Goal: Information Seeking & Learning: Learn about a topic

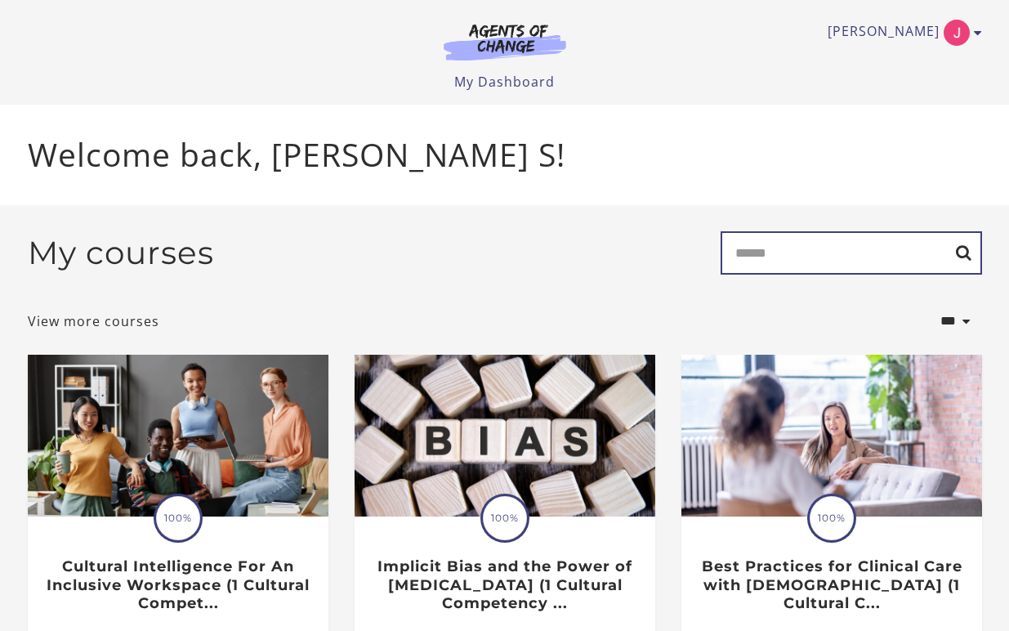
click at [883, 257] on input "Search" at bounding box center [851, 252] width 261 height 43
type input "******"
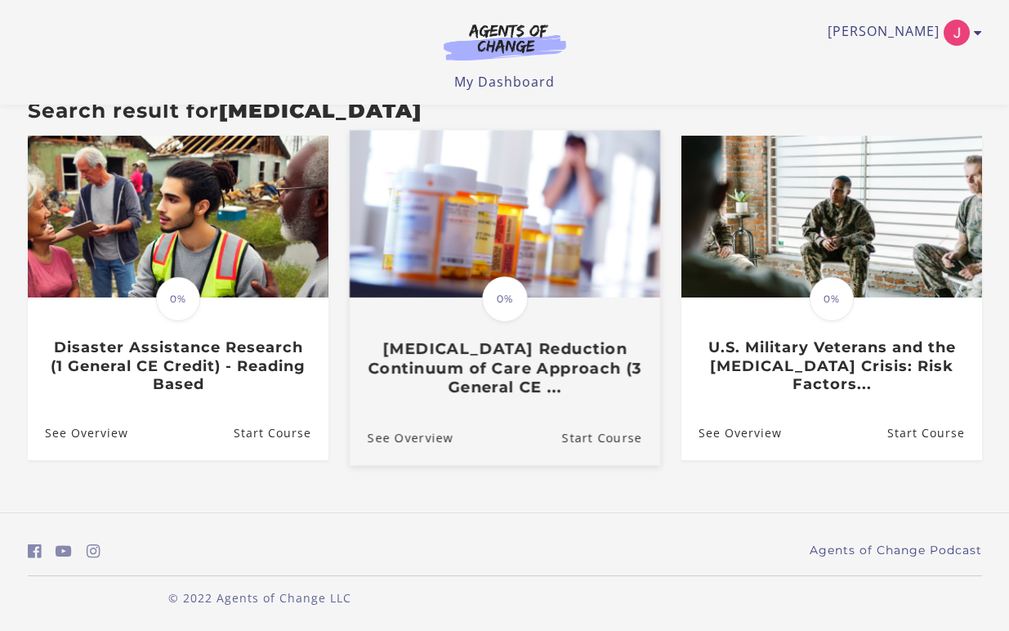
scroll to position [159, 0]
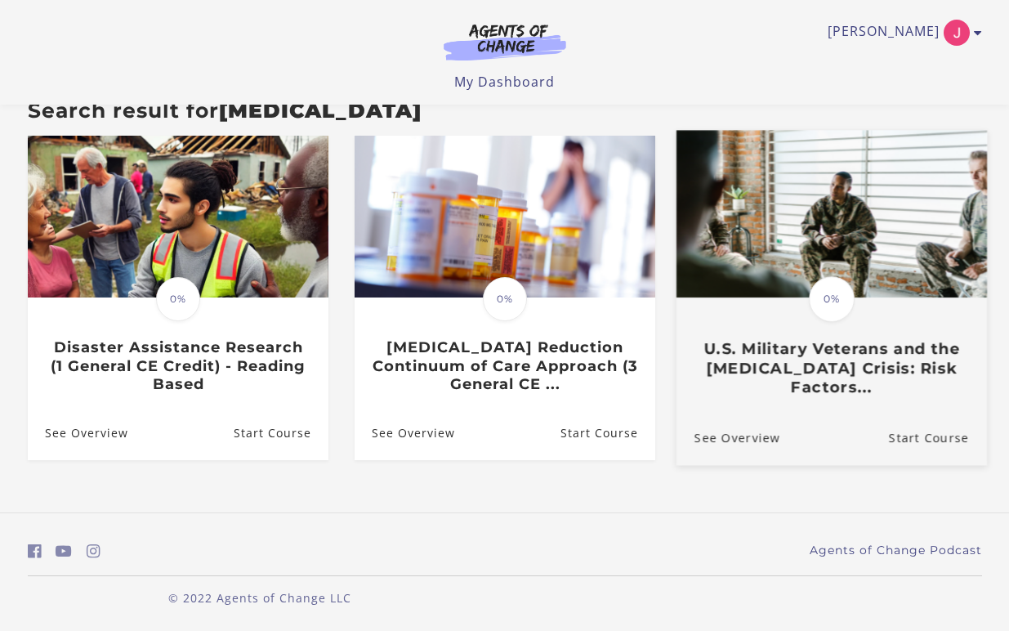
click at [831, 361] on h3 "U.S. Military Veterans and the Opioid Overdose Crisis: Risk Factors..." at bounding box center [831, 368] width 275 height 57
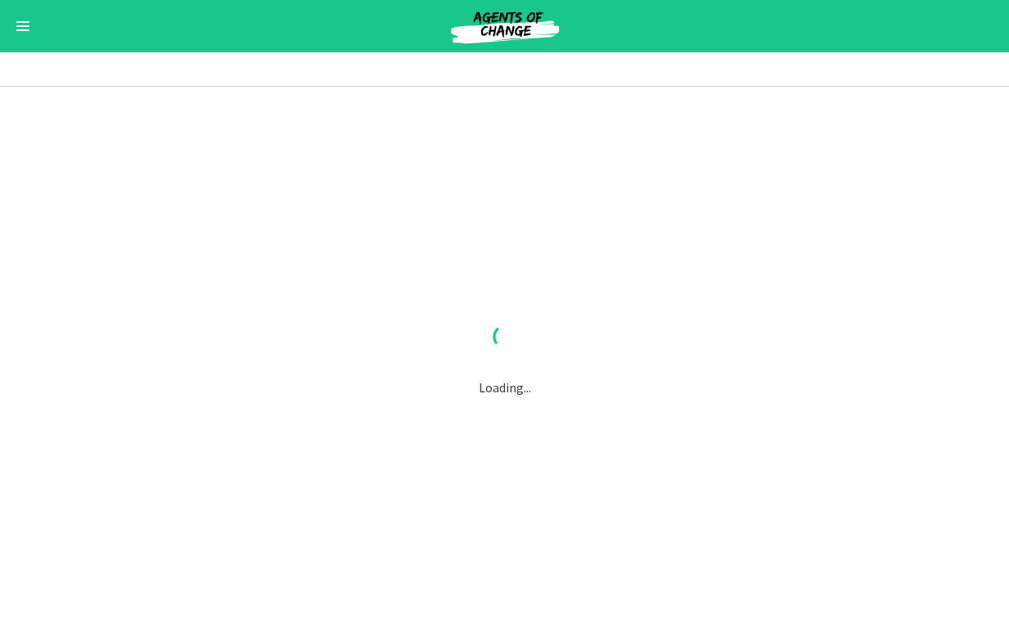
scroll to position [1, 0]
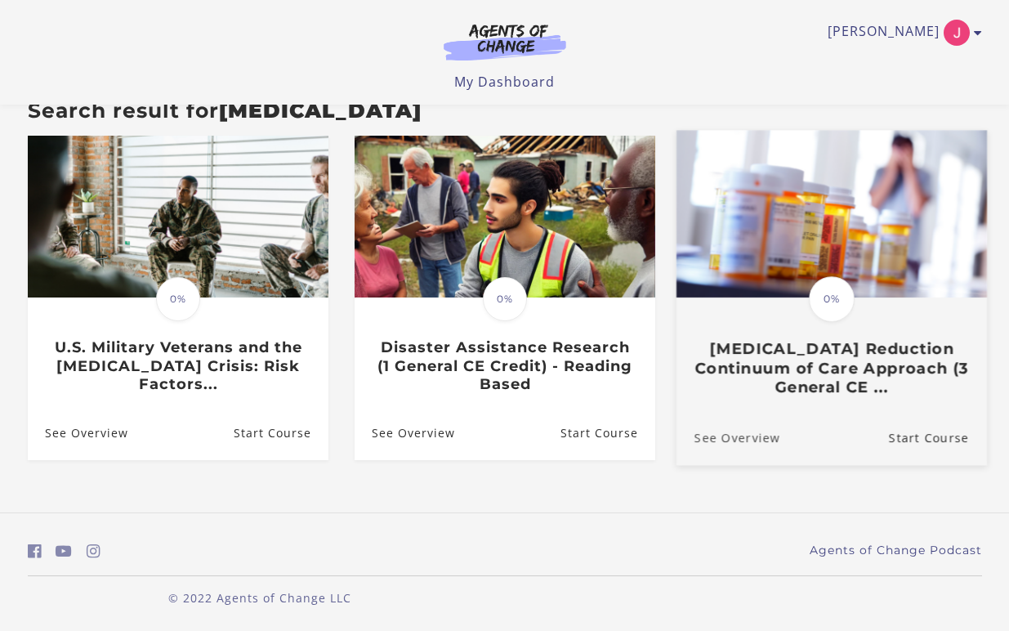
click at [729, 438] on link "See Overview" at bounding box center [728, 437] width 104 height 55
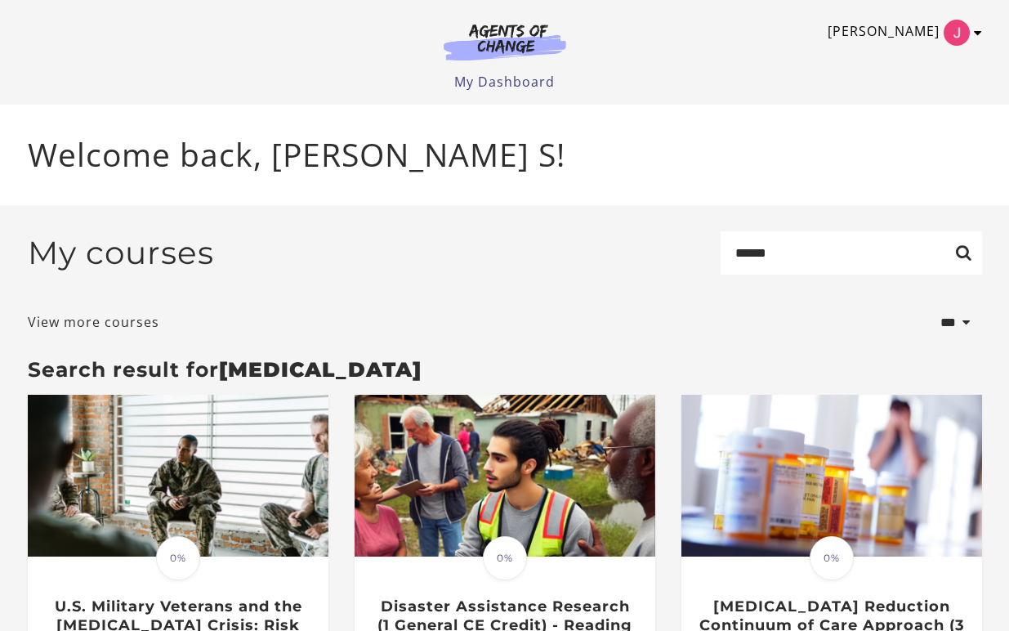
click at [954, 29] on img "Toggle menu" at bounding box center [957, 33] width 26 height 26
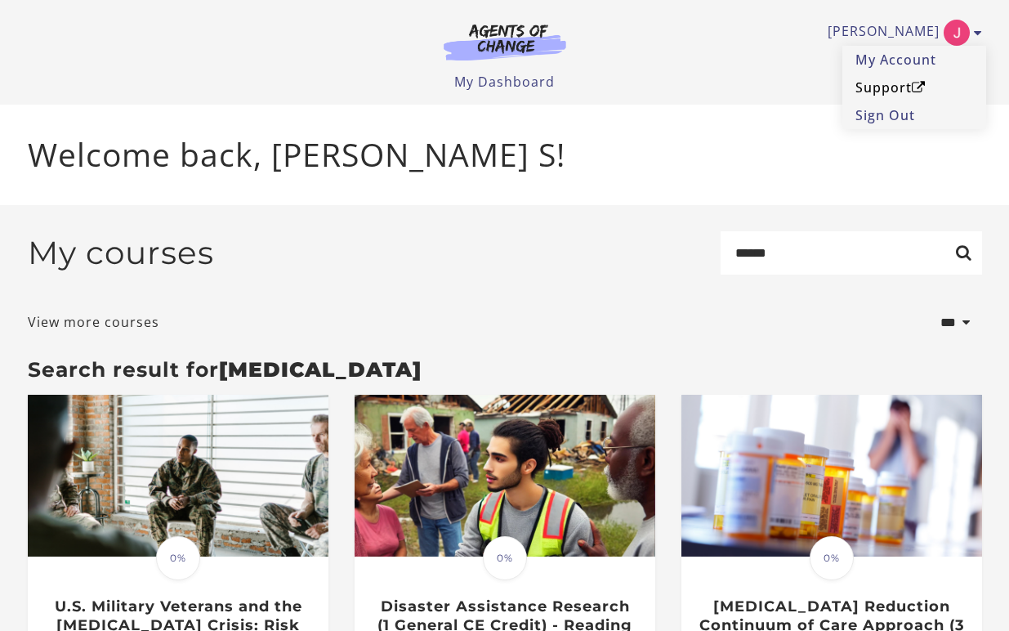
click at [894, 87] on link "Support" at bounding box center [914, 88] width 144 height 28
click at [890, 92] on link "Support" at bounding box center [914, 88] width 144 height 28
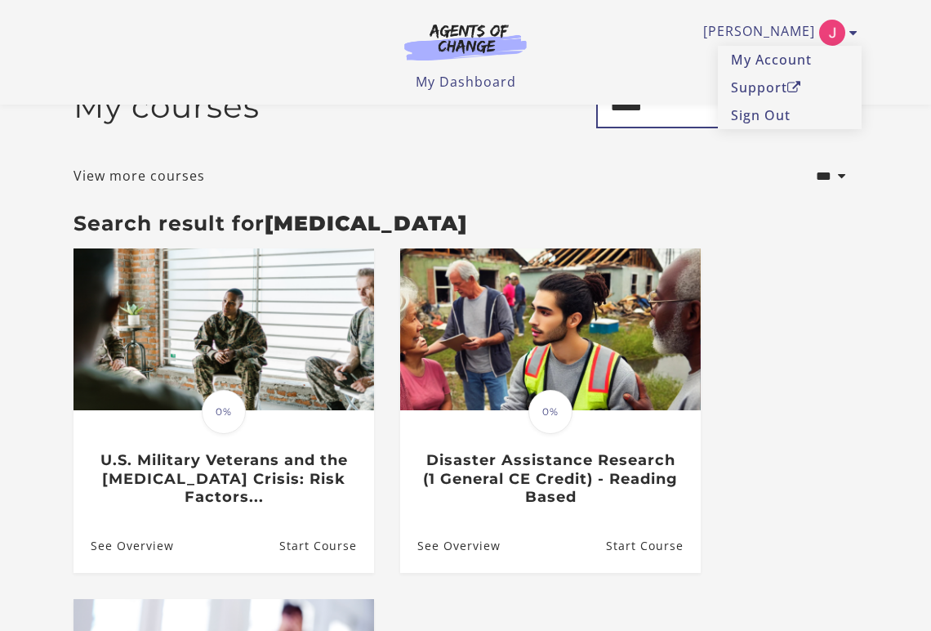
scroll to position [39, 0]
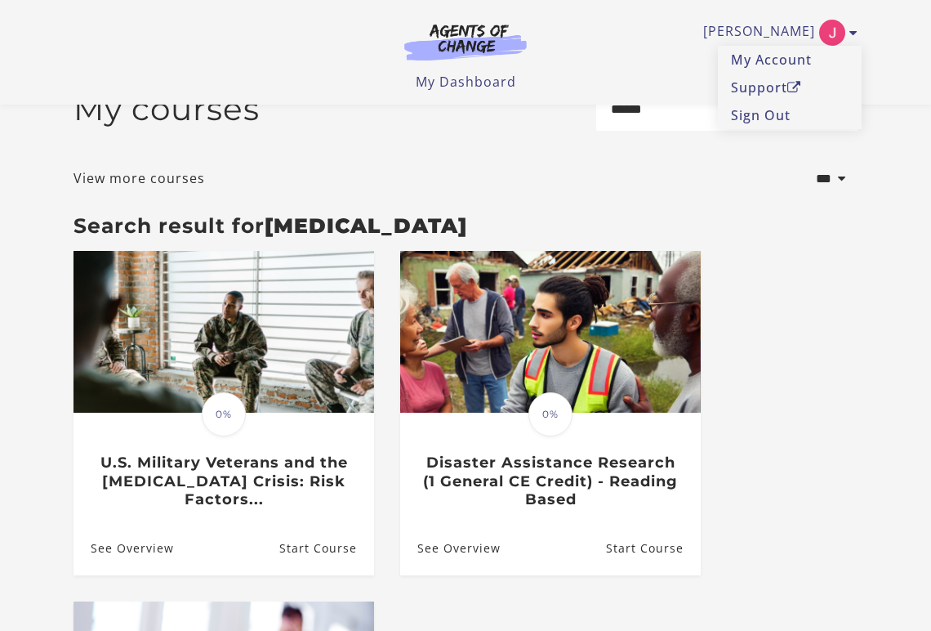
click at [292, 133] on div "My courses Search ******" at bounding box center [466, 115] width 784 height 56
click at [477, 93] on div "[PERSON_NAME] My Account Support Sign Out Toggle menu Menu My Dashboard My Acco…" at bounding box center [465, 52] width 811 height 105
click at [474, 85] on link "My Dashboard" at bounding box center [466, 82] width 100 height 18
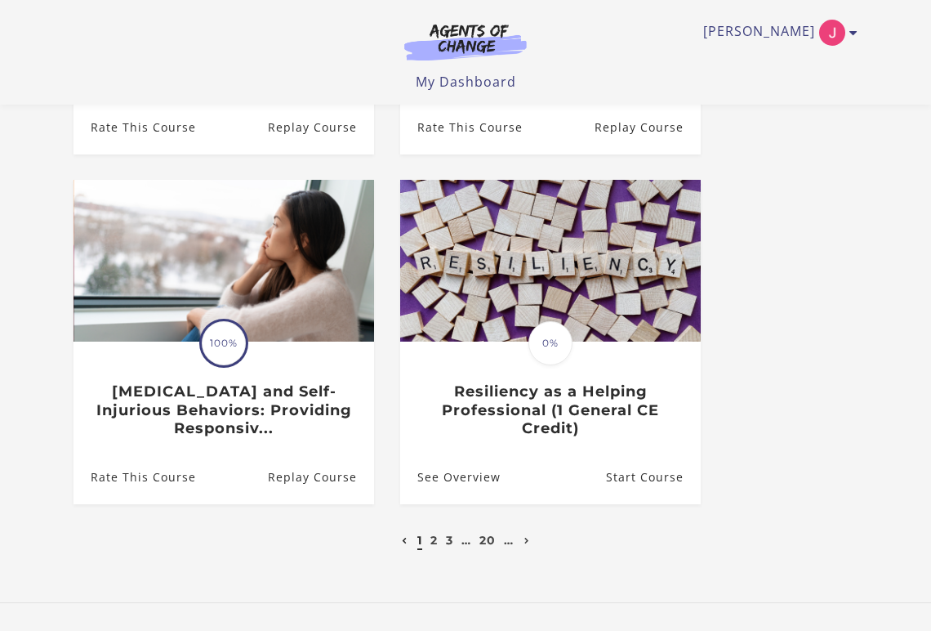
scroll to position [778, 0]
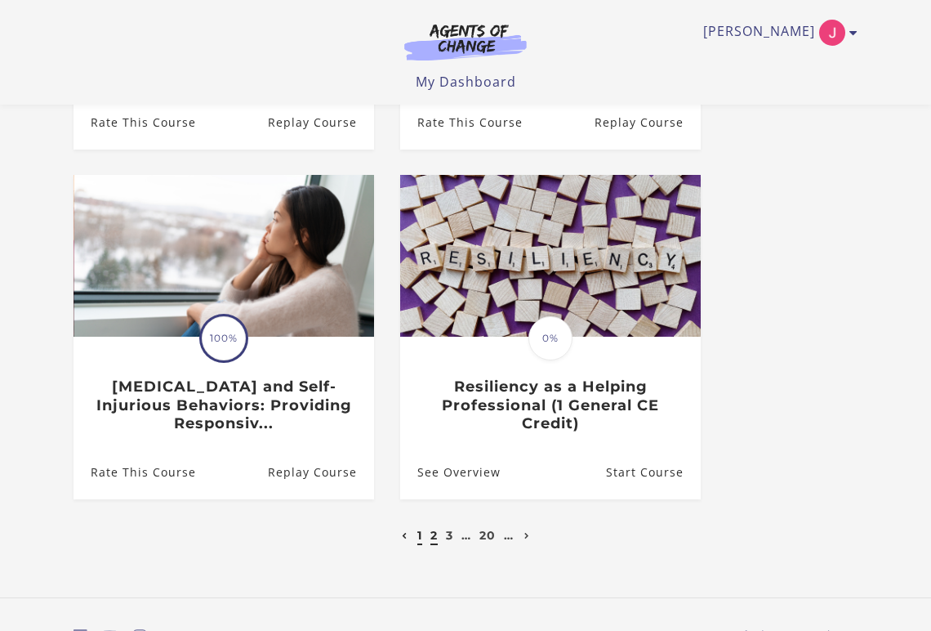
click at [436, 538] on link "2" at bounding box center [434, 535] width 7 height 15
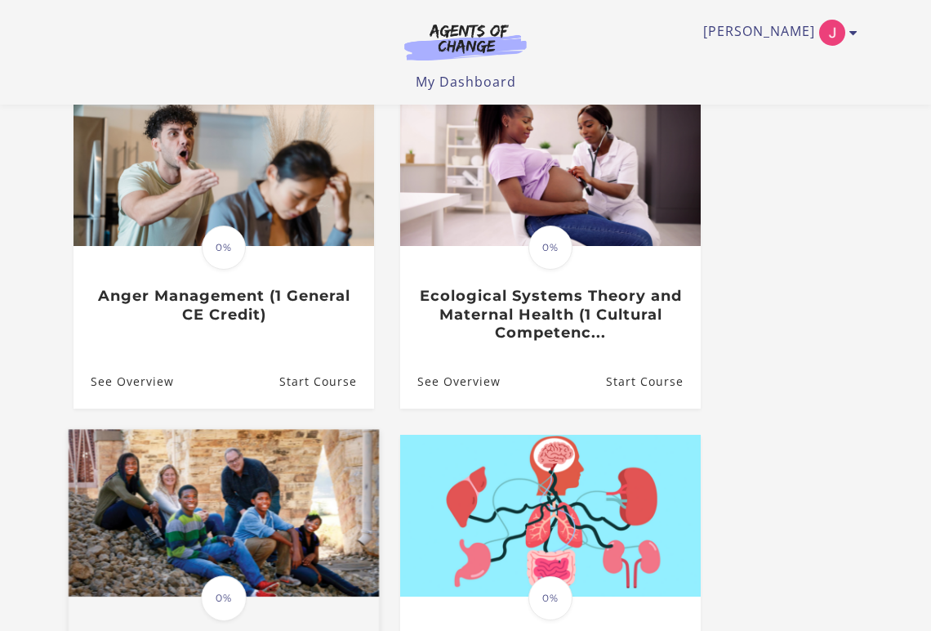
scroll to position [165, 0]
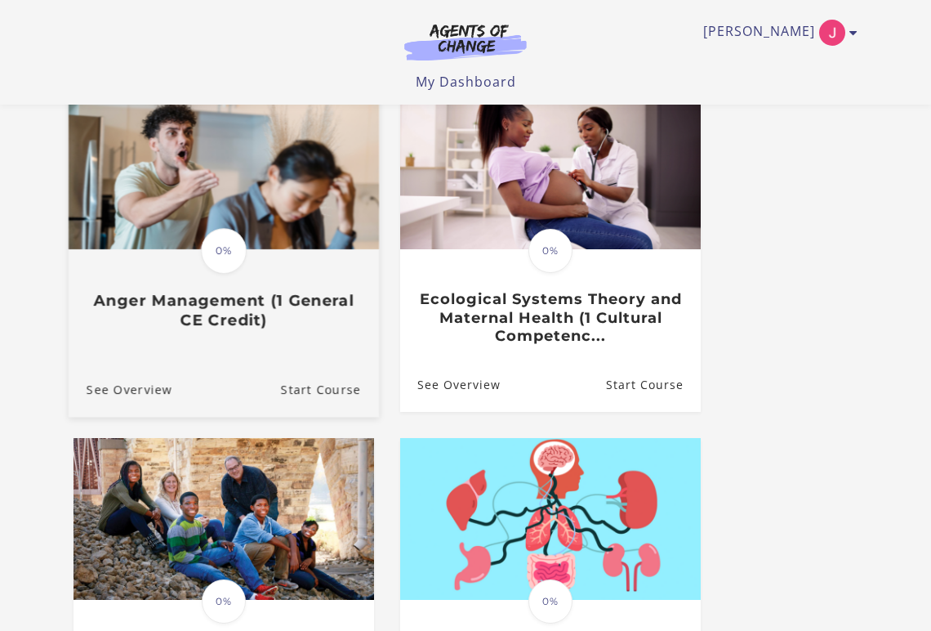
click at [286, 205] on img at bounding box center [224, 166] width 310 height 167
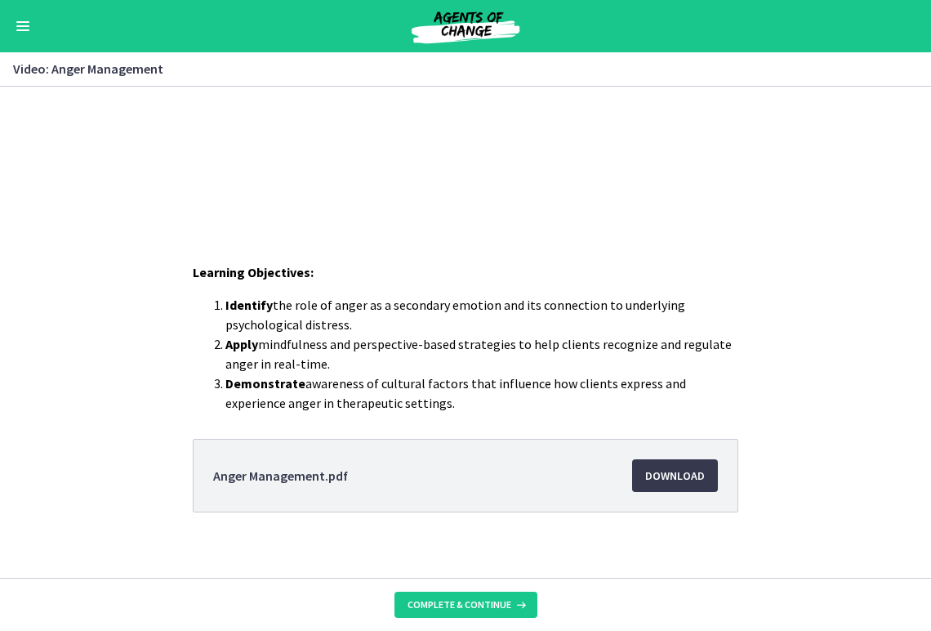
scroll to position [264, 0]
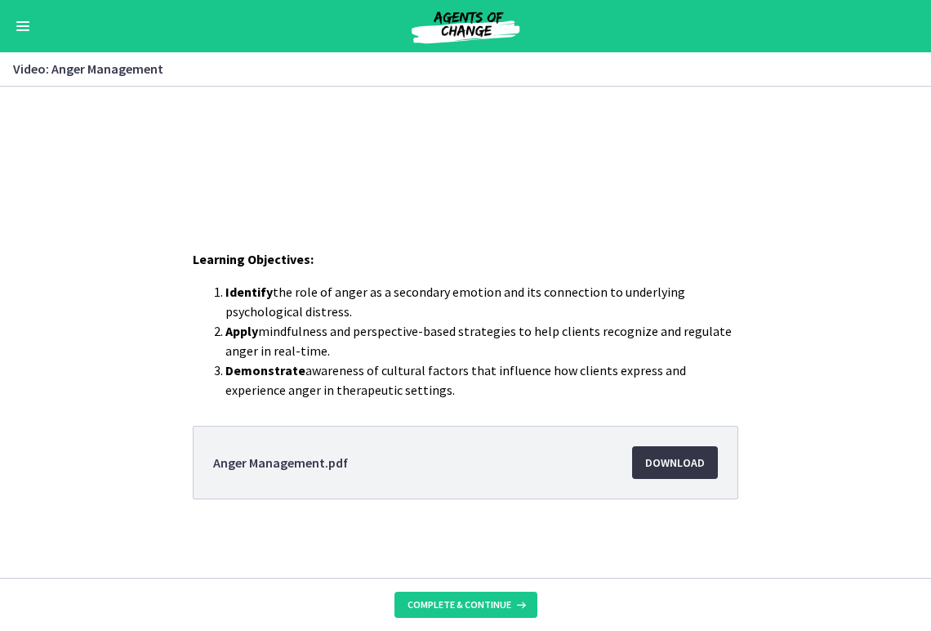
click at [662, 474] on link "Download Opens in a new window" at bounding box center [675, 462] width 86 height 33
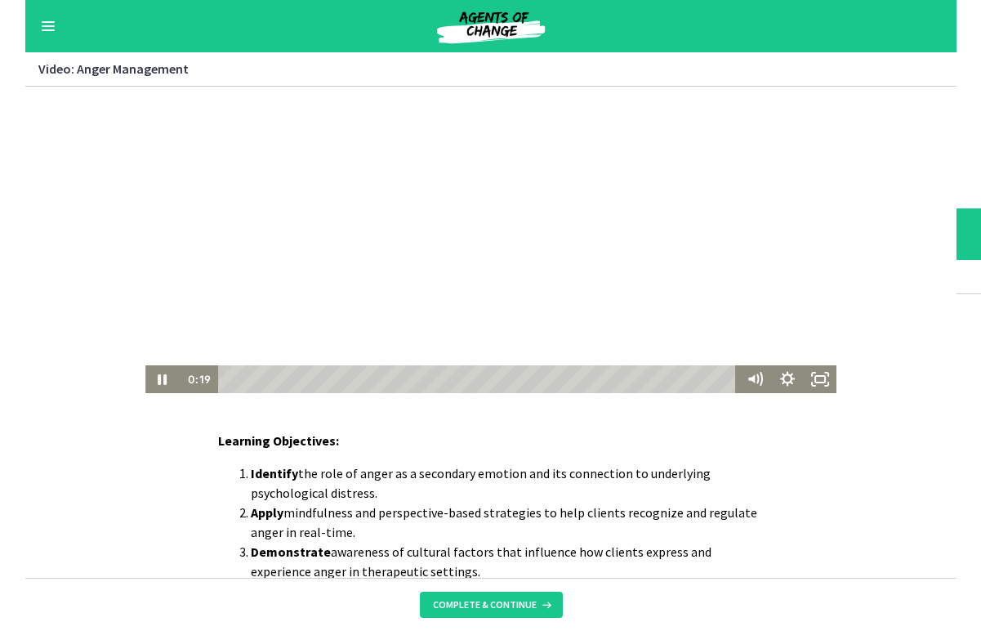
scroll to position [70, 0]
